Goal: Task Accomplishment & Management: Manage account settings

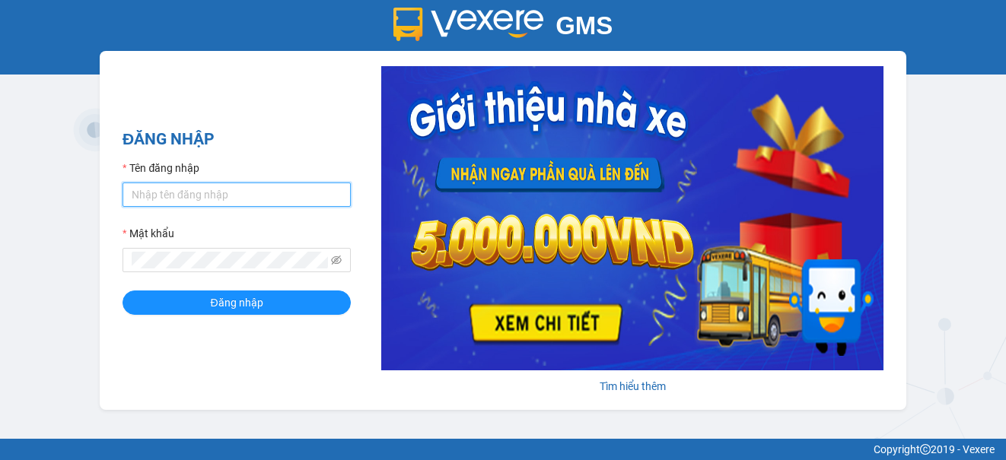
click at [204, 191] on input "Tên đăng nhập" at bounding box center [236, 195] width 228 height 24
drag, startPoint x: 289, startPoint y: 193, endPoint x: 222, endPoint y: 188, distance: 67.2
click at [222, 188] on input "ngocanh.minhquocUyphi2017" at bounding box center [236, 195] width 228 height 24
type input "ngocanh.minhquoc"
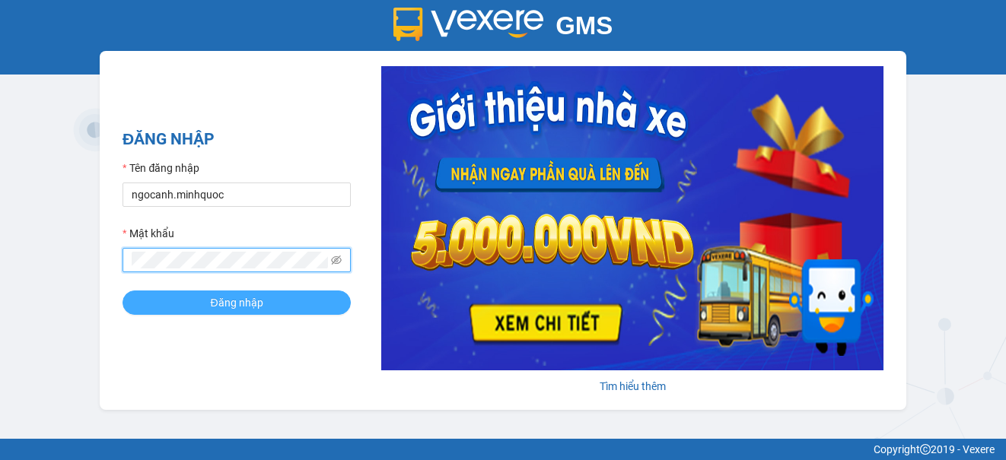
click at [191, 307] on button "Đăng nhập" at bounding box center [236, 303] width 228 height 24
